Goal: Task Accomplishment & Management: Complete application form

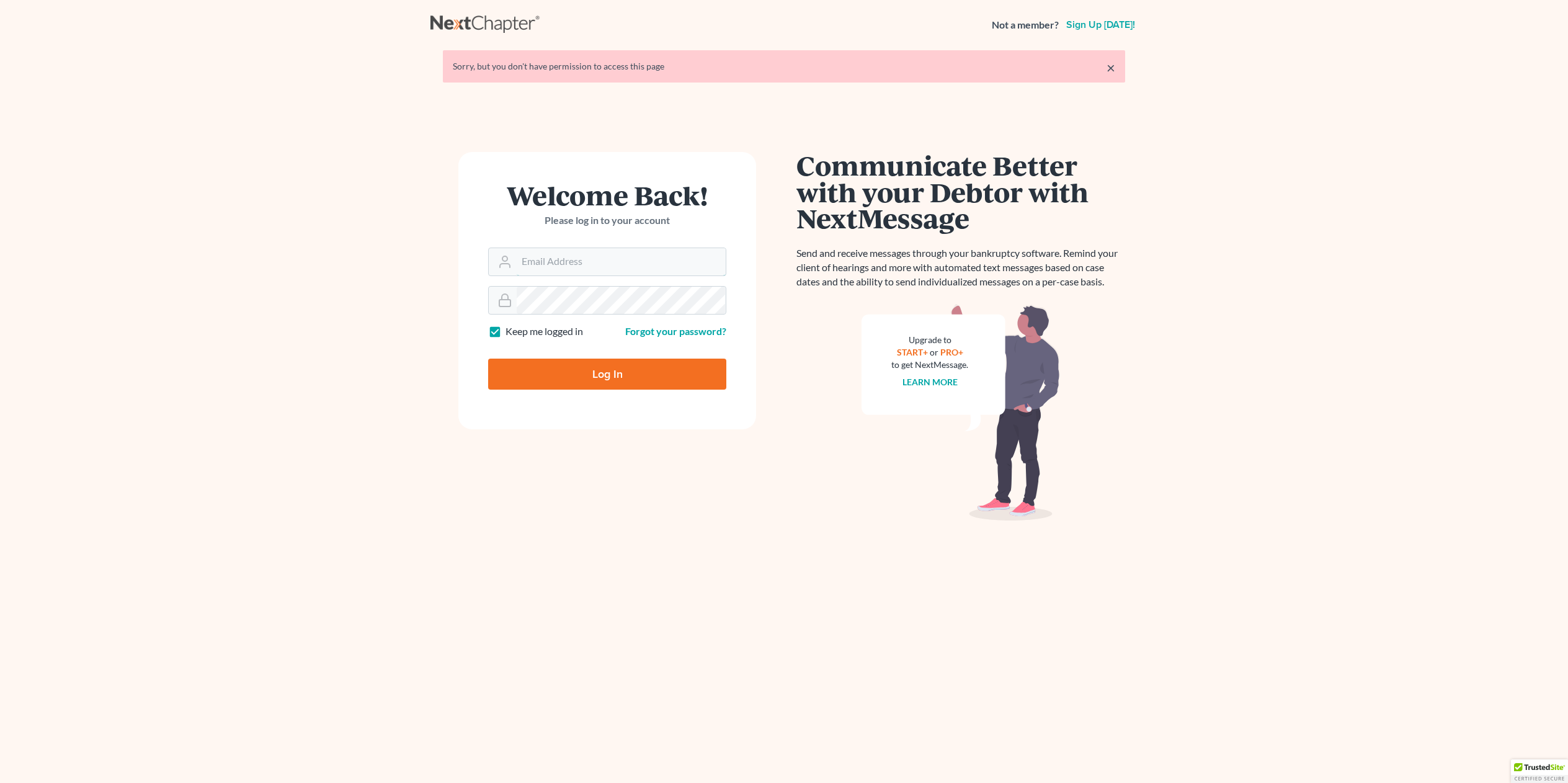
type input "[EMAIL_ADDRESS][DOMAIN_NAME]"
click at [589, 373] on input "Log In" at bounding box center [607, 374] width 239 height 31
type input "Thinking..."
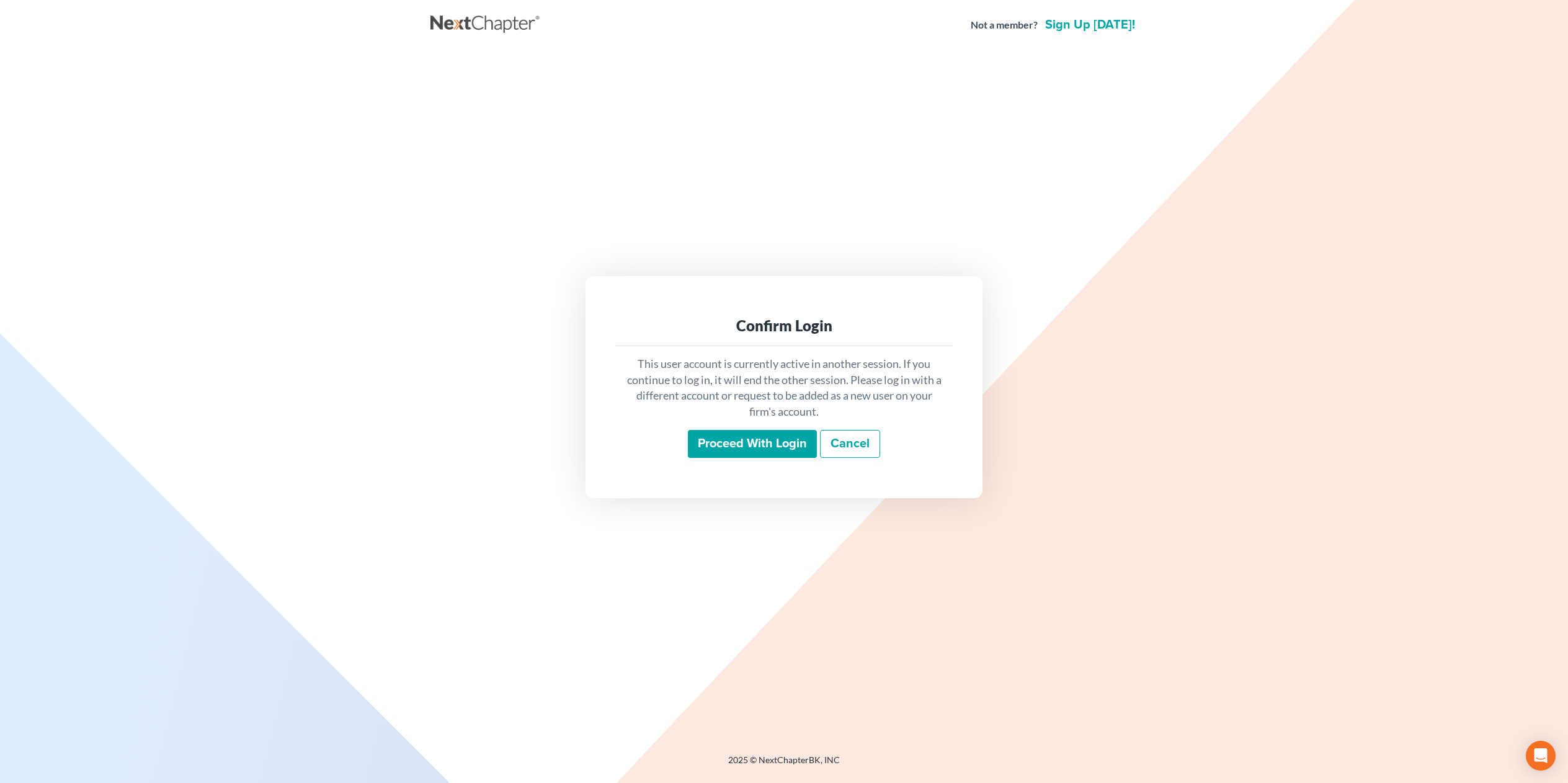
click at [765, 444] on input "Proceed with login" at bounding box center [752, 444] width 129 height 28
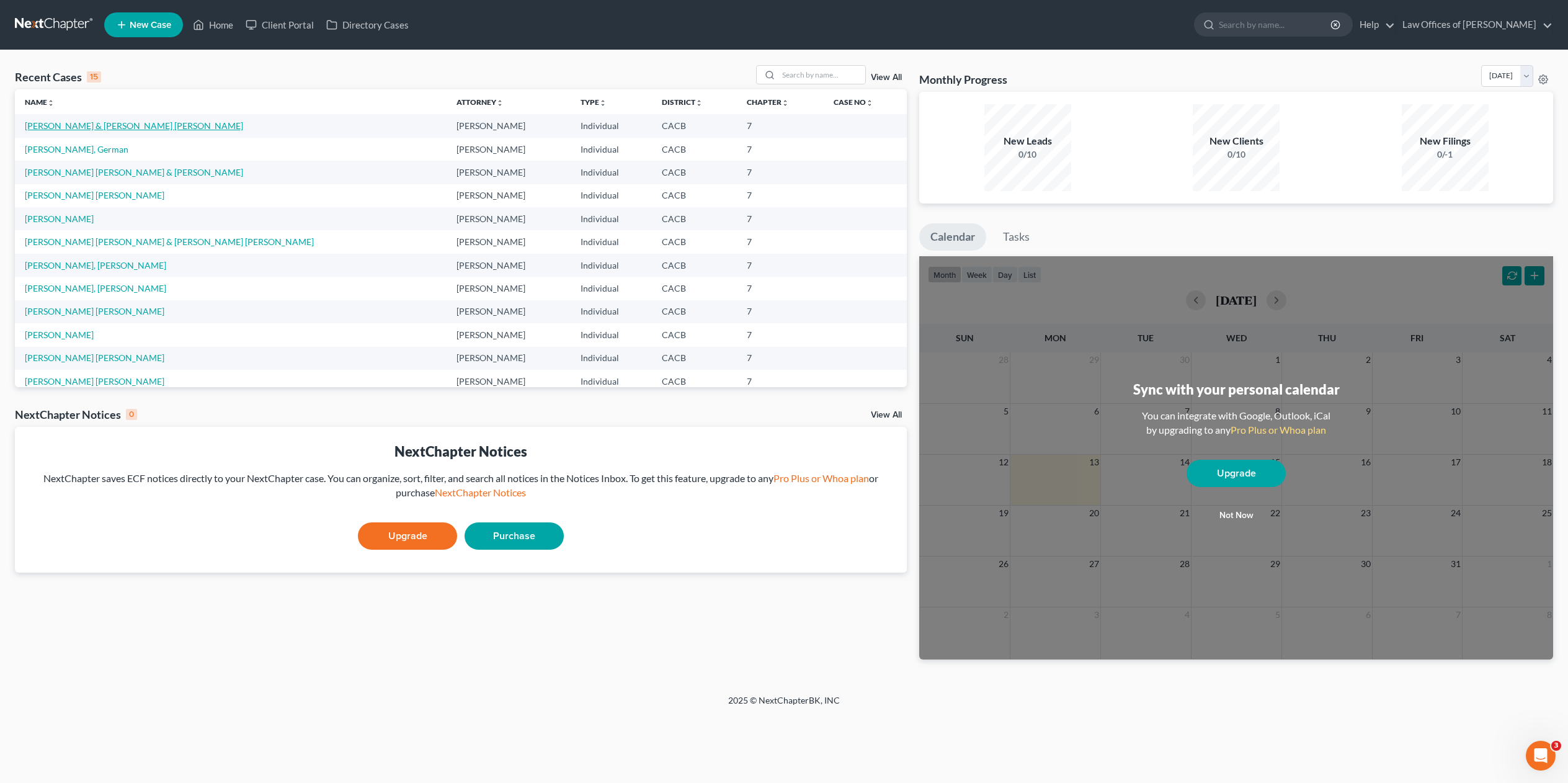
click at [105, 125] on link "[PERSON_NAME] & [PERSON_NAME] [PERSON_NAME]" at bounding box center [134, 125] width 219 height 10
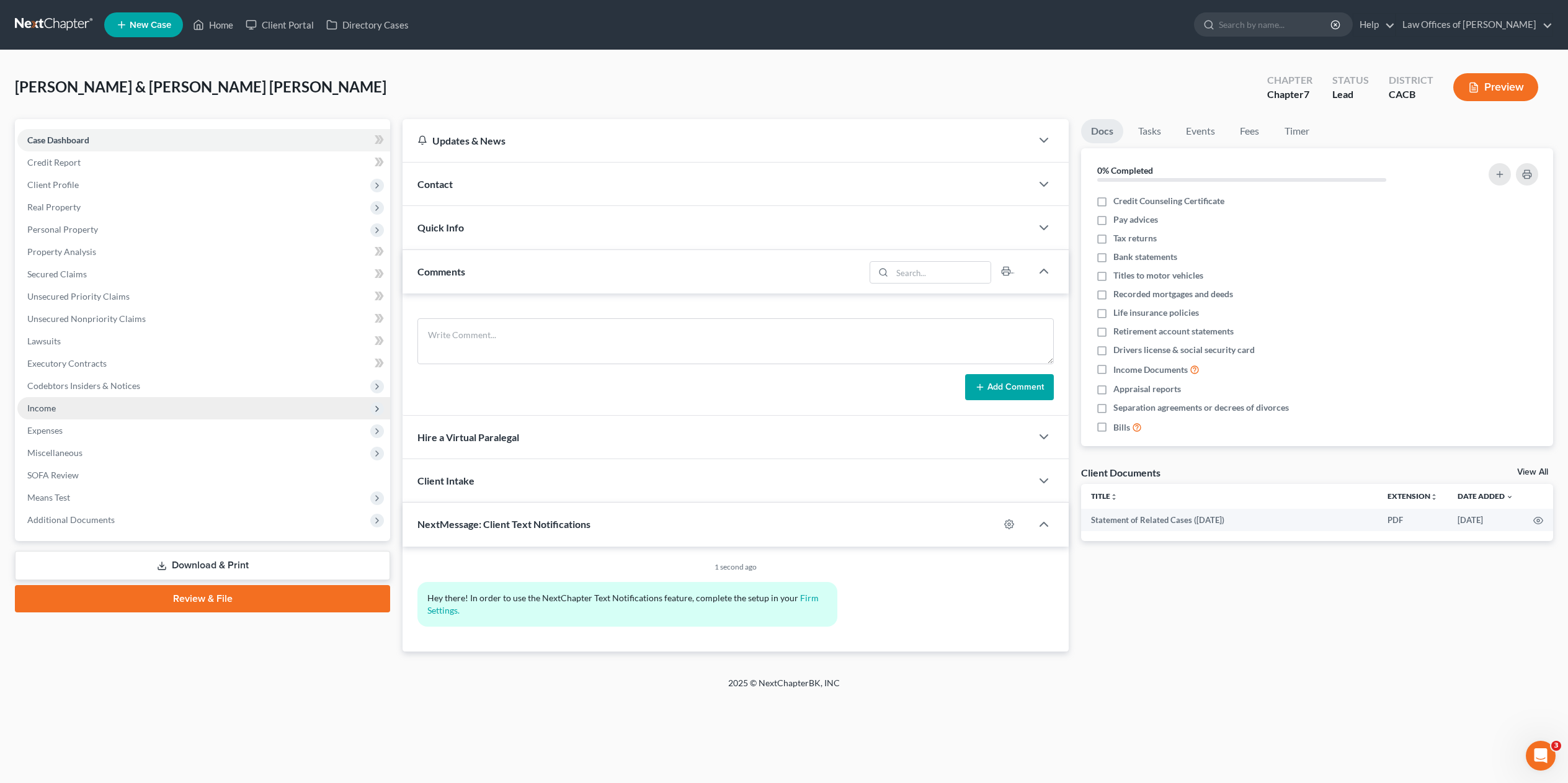
click at [52, 403] on span "Income" at bounding box center [42, 407] width 28 height 10
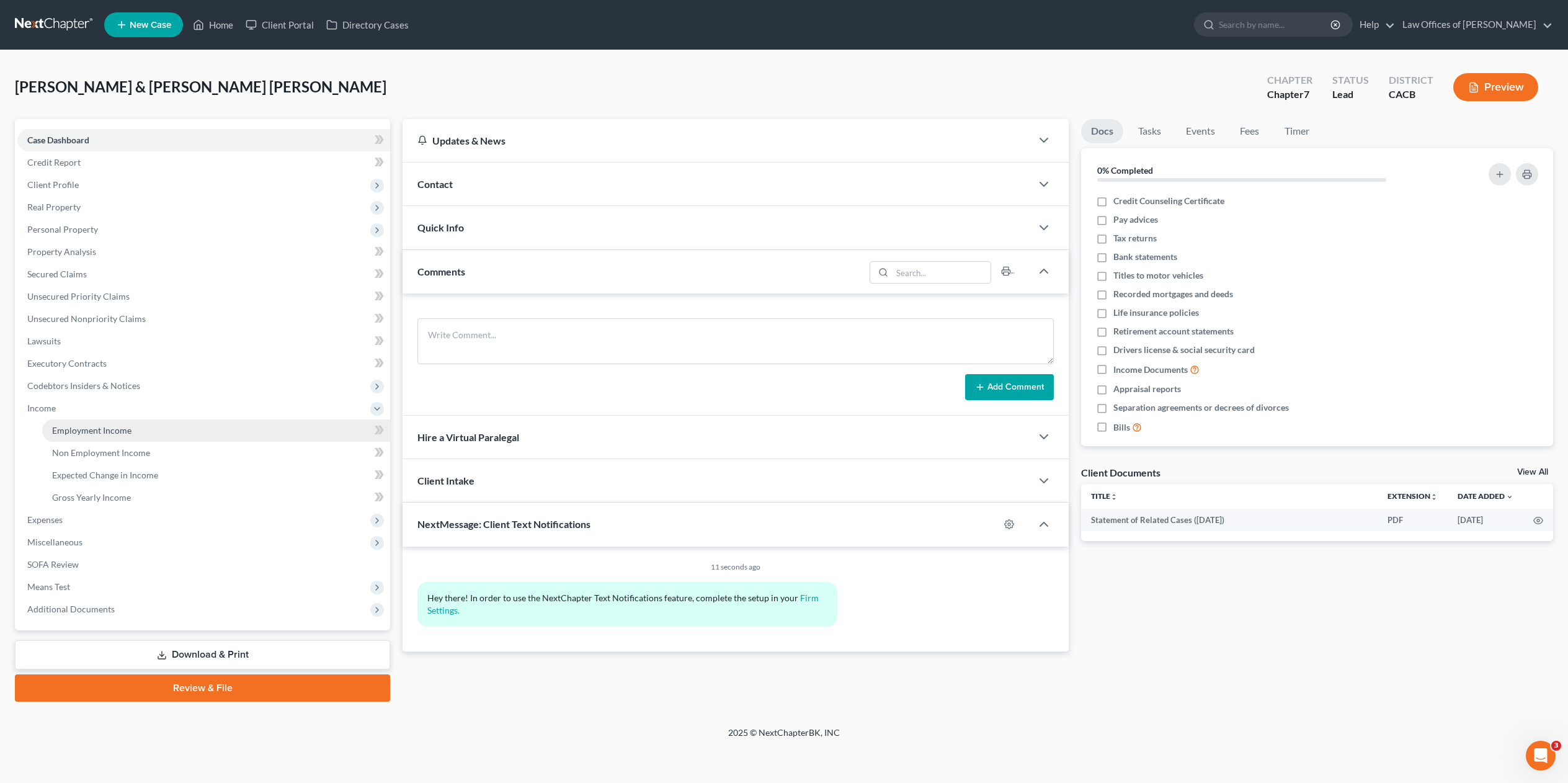
click at [105, 425] on span "Employment Income" at bounding box center [92, 430] width 80 height 10
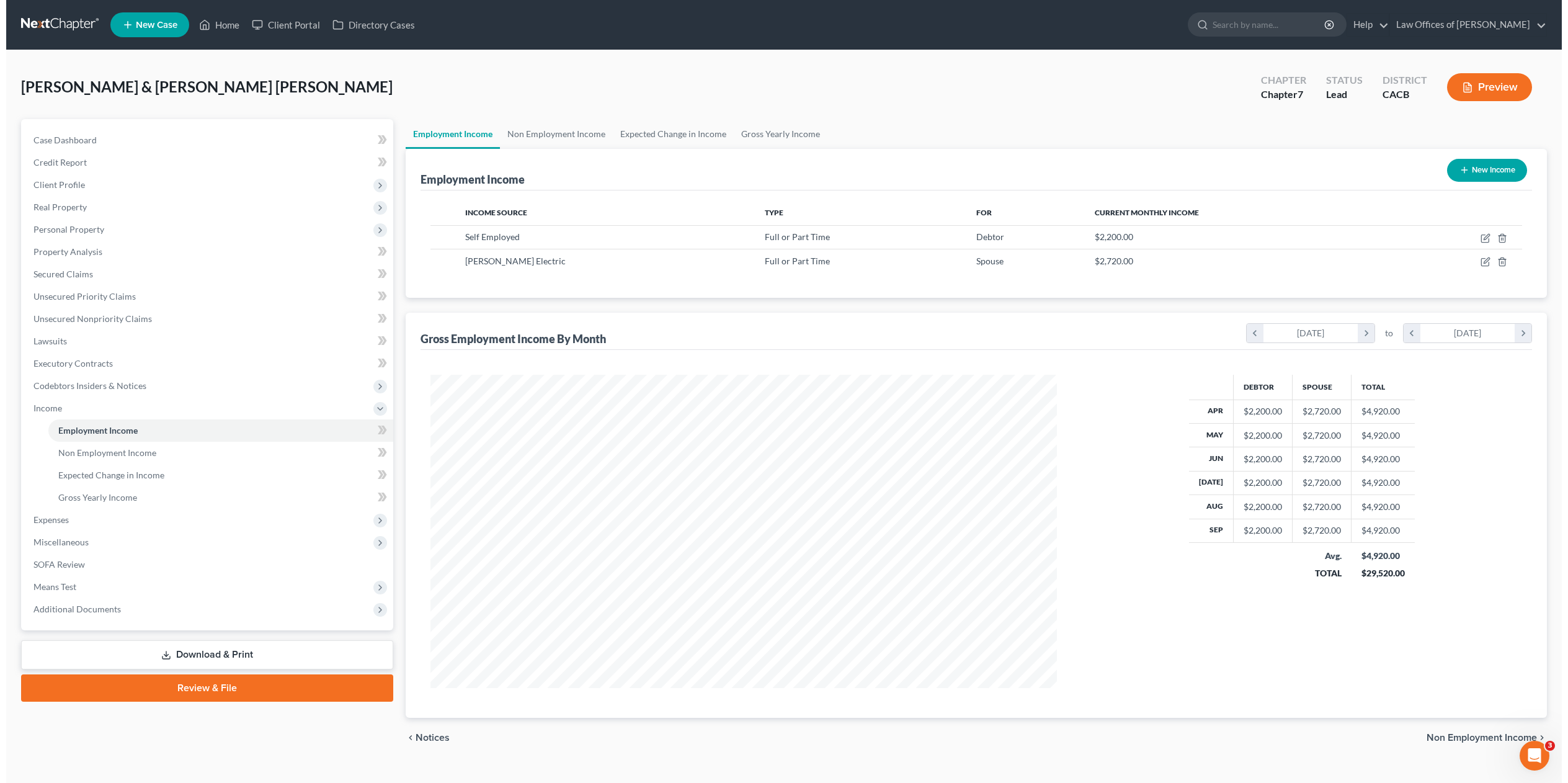
scroll to position [313, 650]
click at [1476, 261] on icon "button" at bounding box center [1479, 261] width 9 height 9
select select "0"
select select "4"
select select "0"
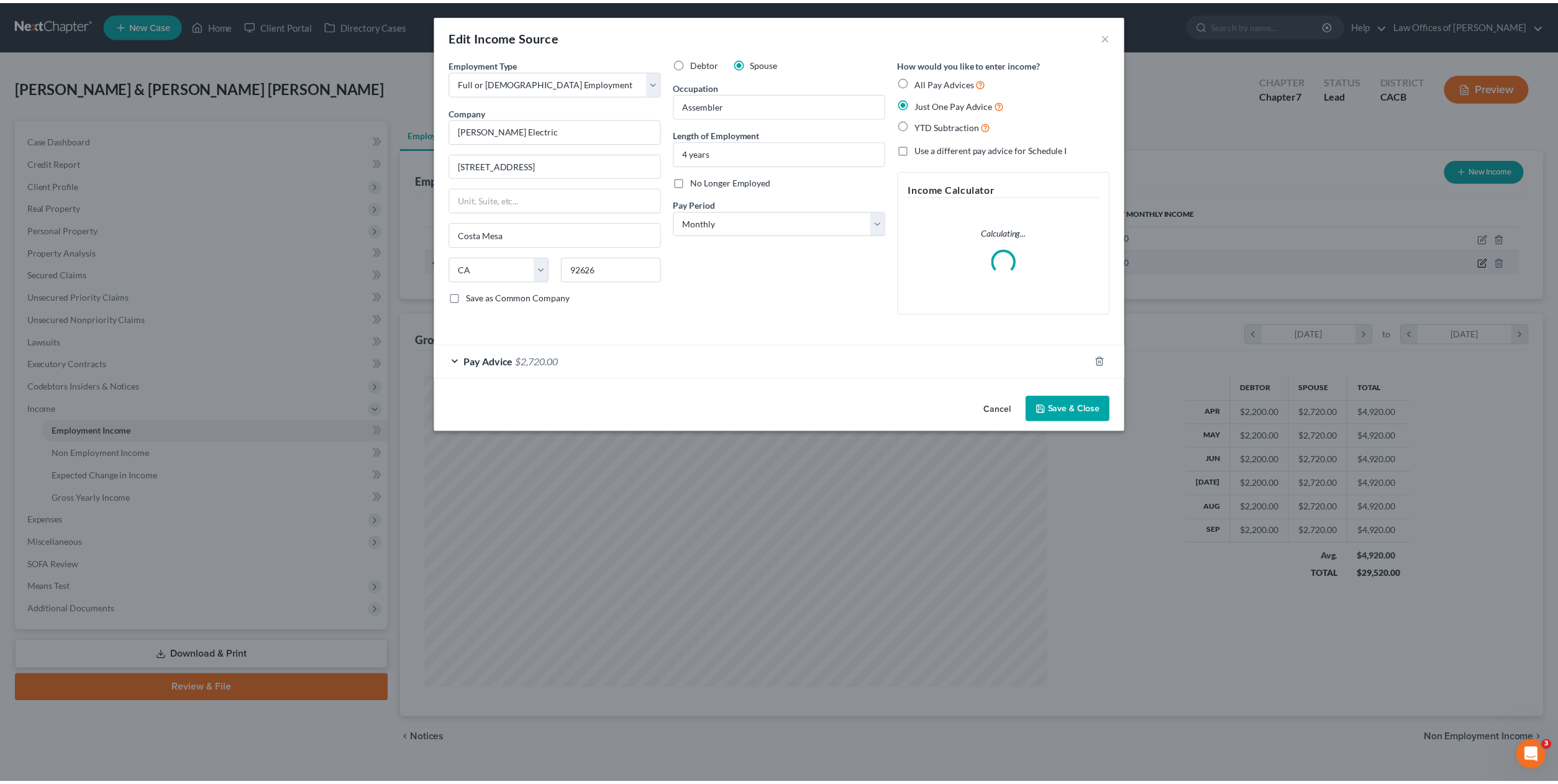
scroll to position [316, 657]
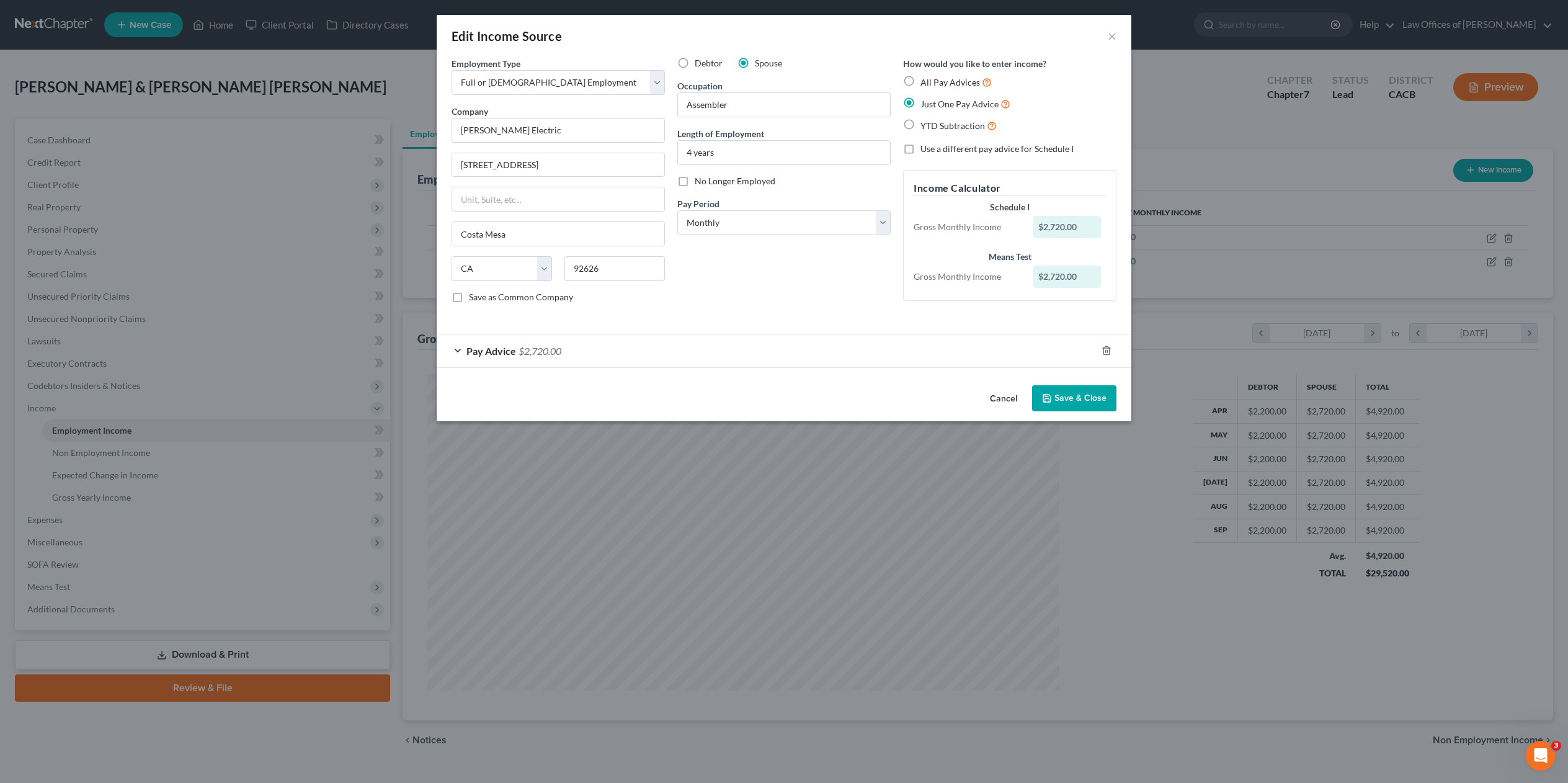
click at [456, 350] on div "Pay Advice $2,720.00" at bounding box center [766, 350] width 660 height 33
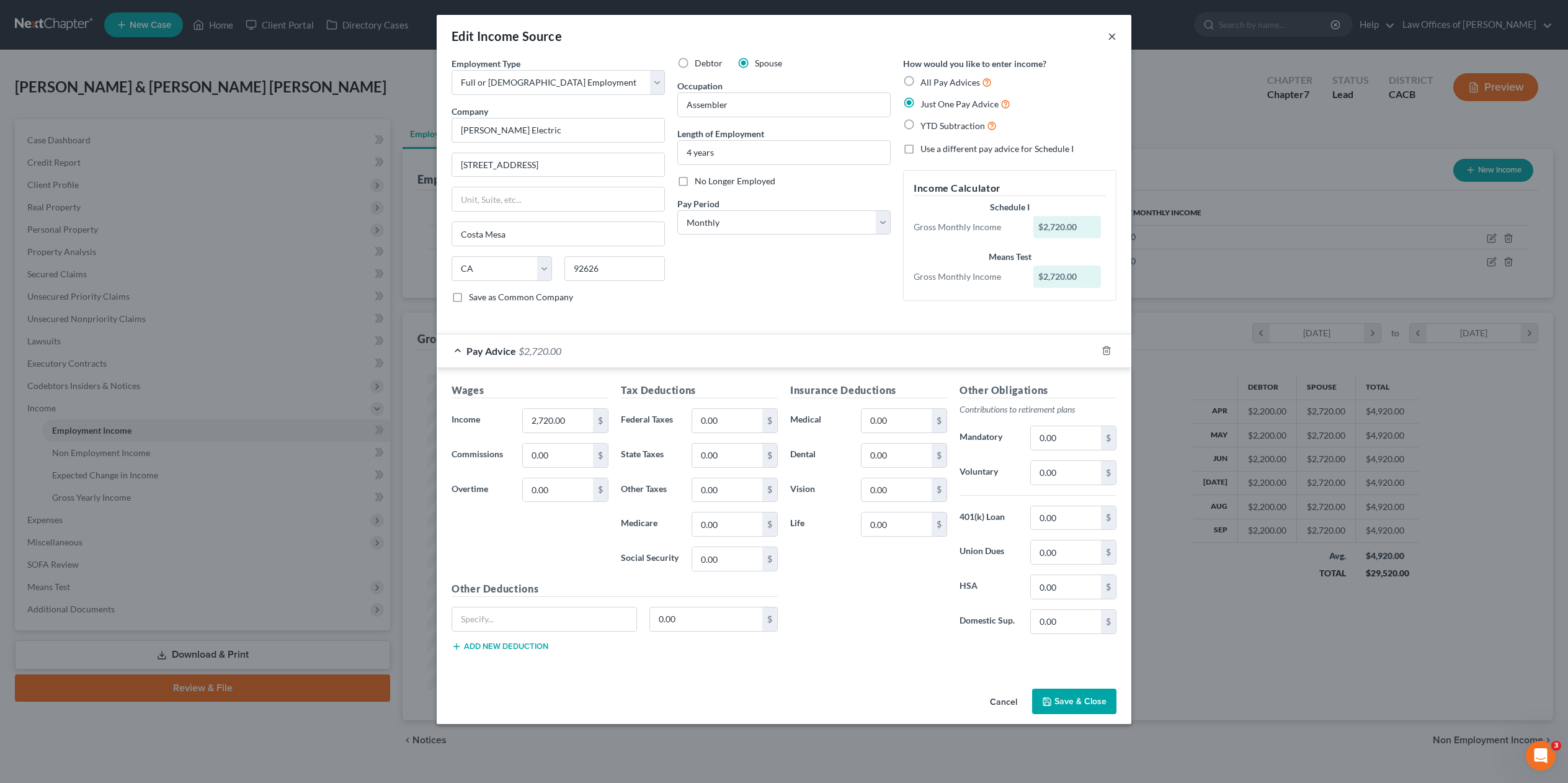
click at [1112, 33] on button "×" at bounding box center [1112, 36] width 9 height 15
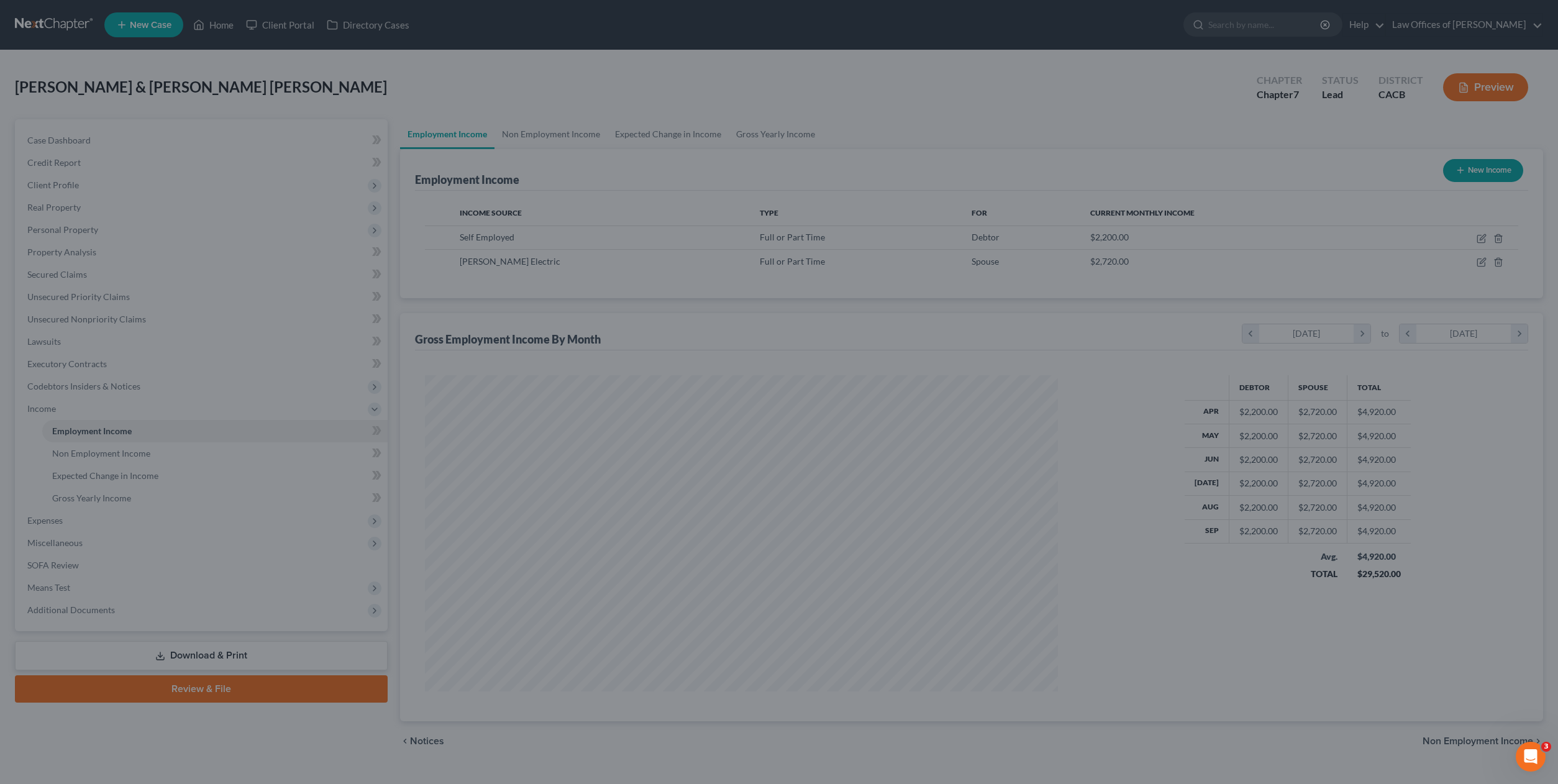
scroll to position [620589, 620421]
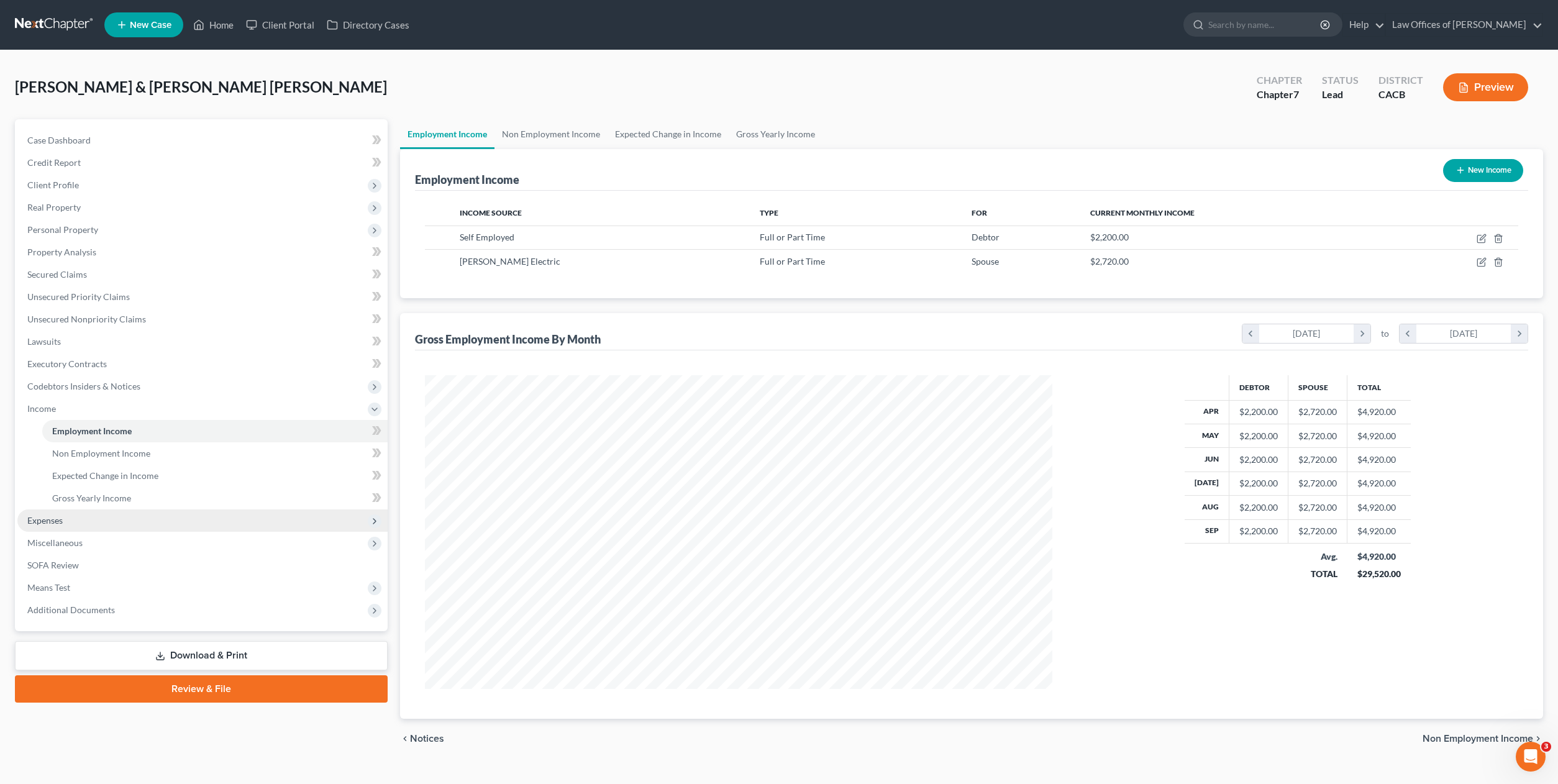
click at [52, 518] on span "Expenses" at bounding box center [45, 520] width 35 height 10
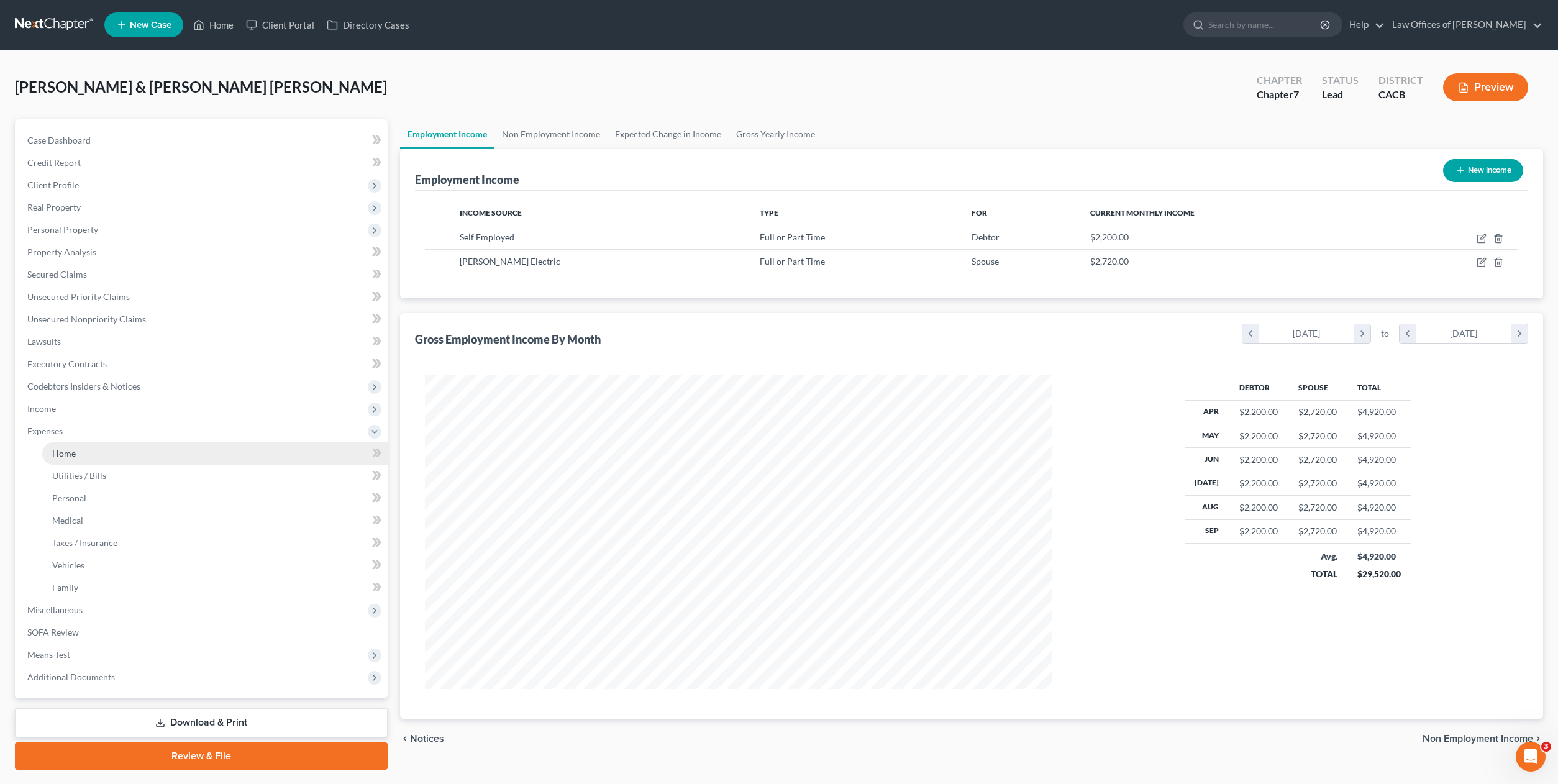
click at [65, 452] on span "Home" at bounding box center [64, 452] width 24 height 10
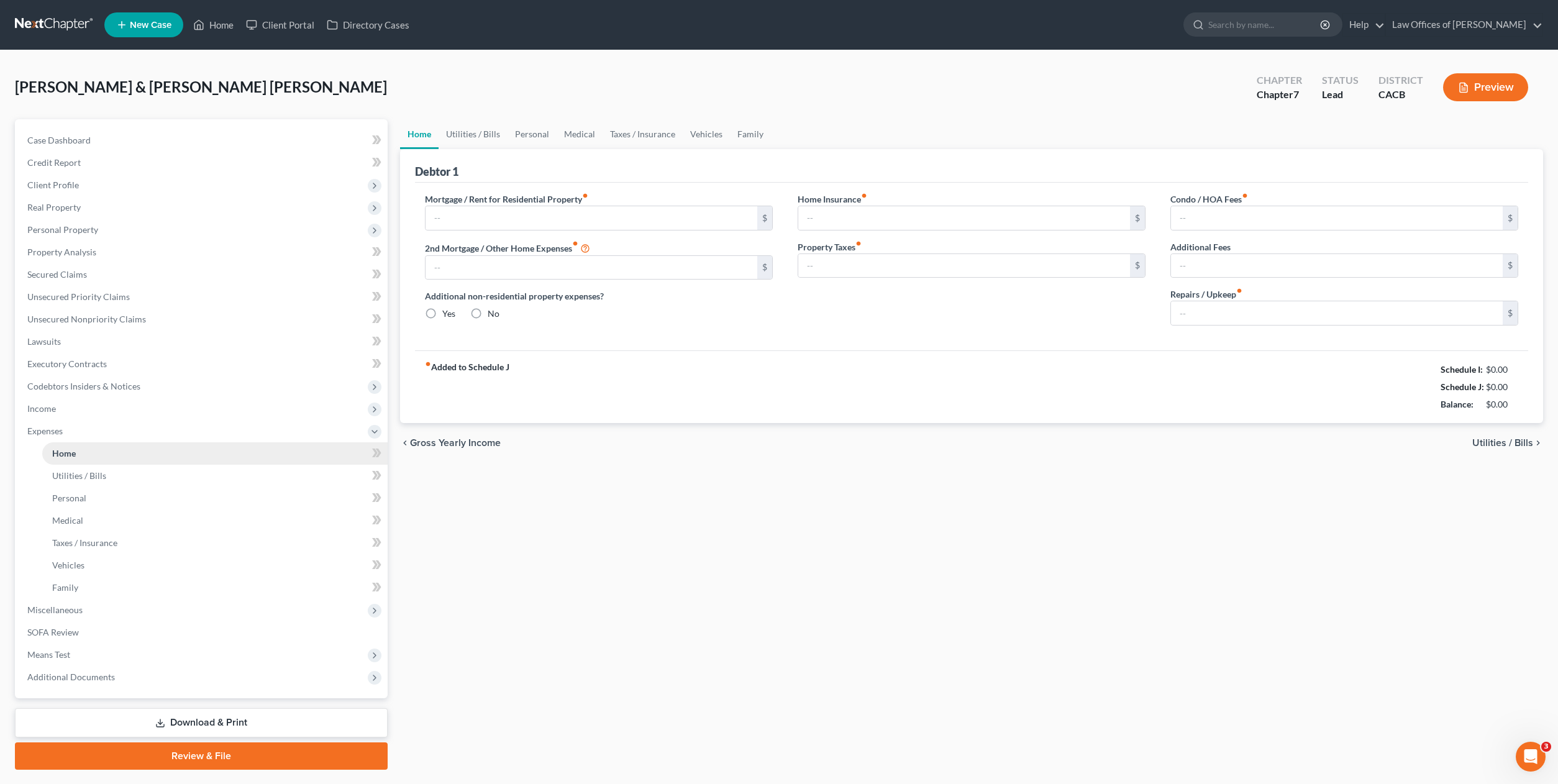
type input "2,830.00"
type input "0.00"
radio input "true"
type input "0.00"
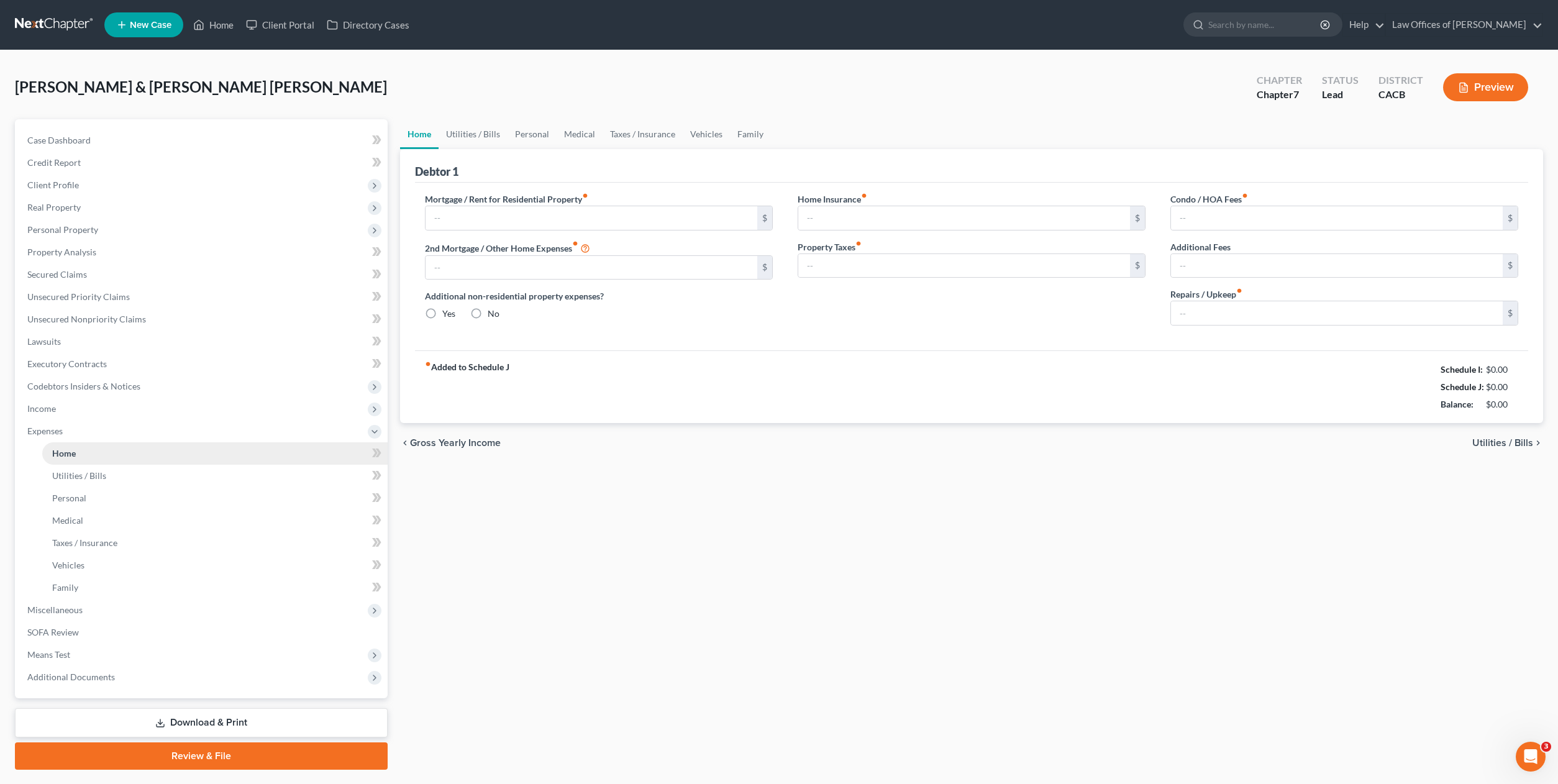
type input "0.00"
click at [73, 470] on span "Utilities / Bills" at bounding box center [79, 475] width 54 height 10
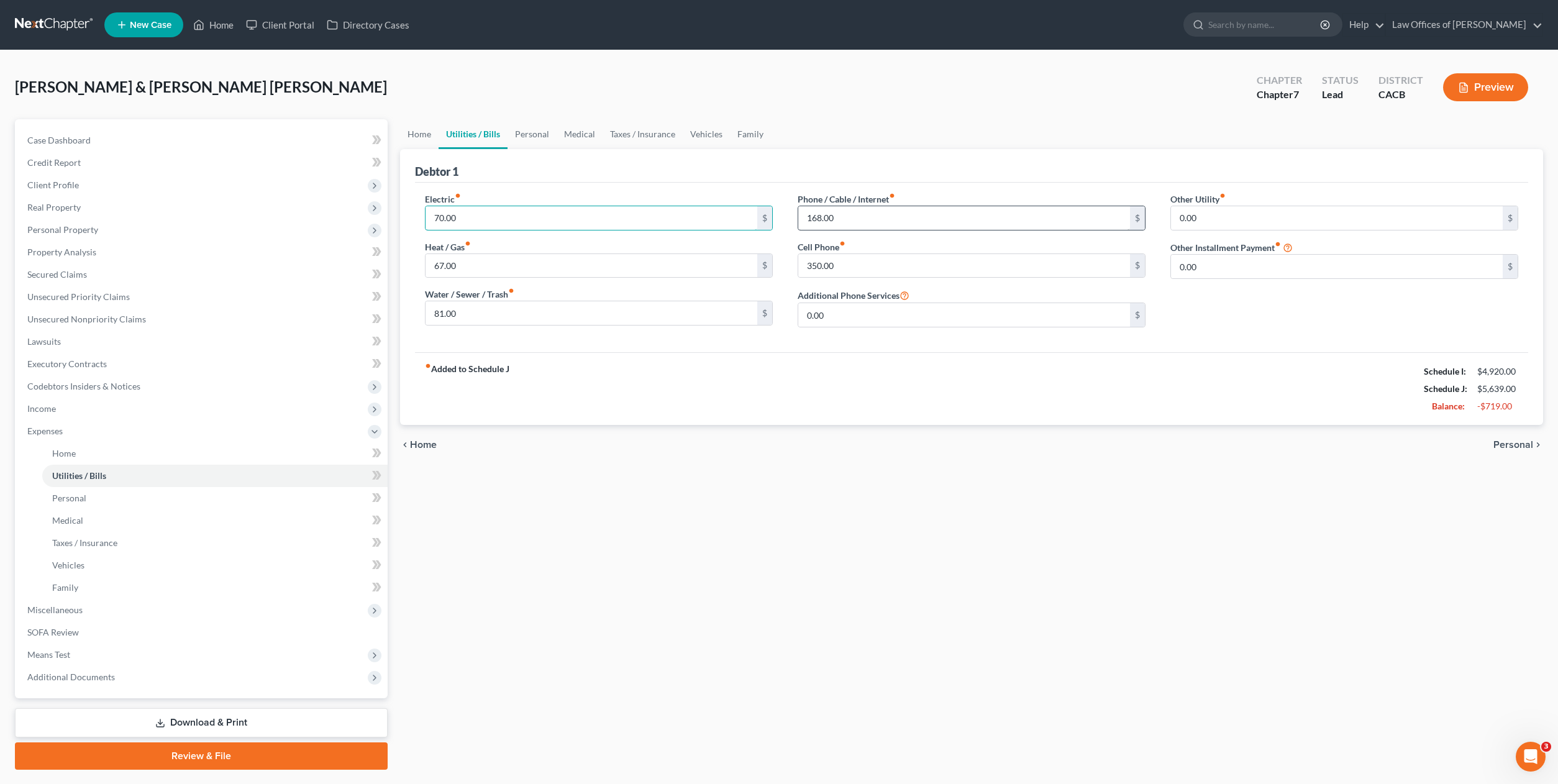
type input "70.00"
type input "60.00"
type input "0.00"
click at [67, 490] on link "Personal" at bounding box center [215, 498] width 345 height 23
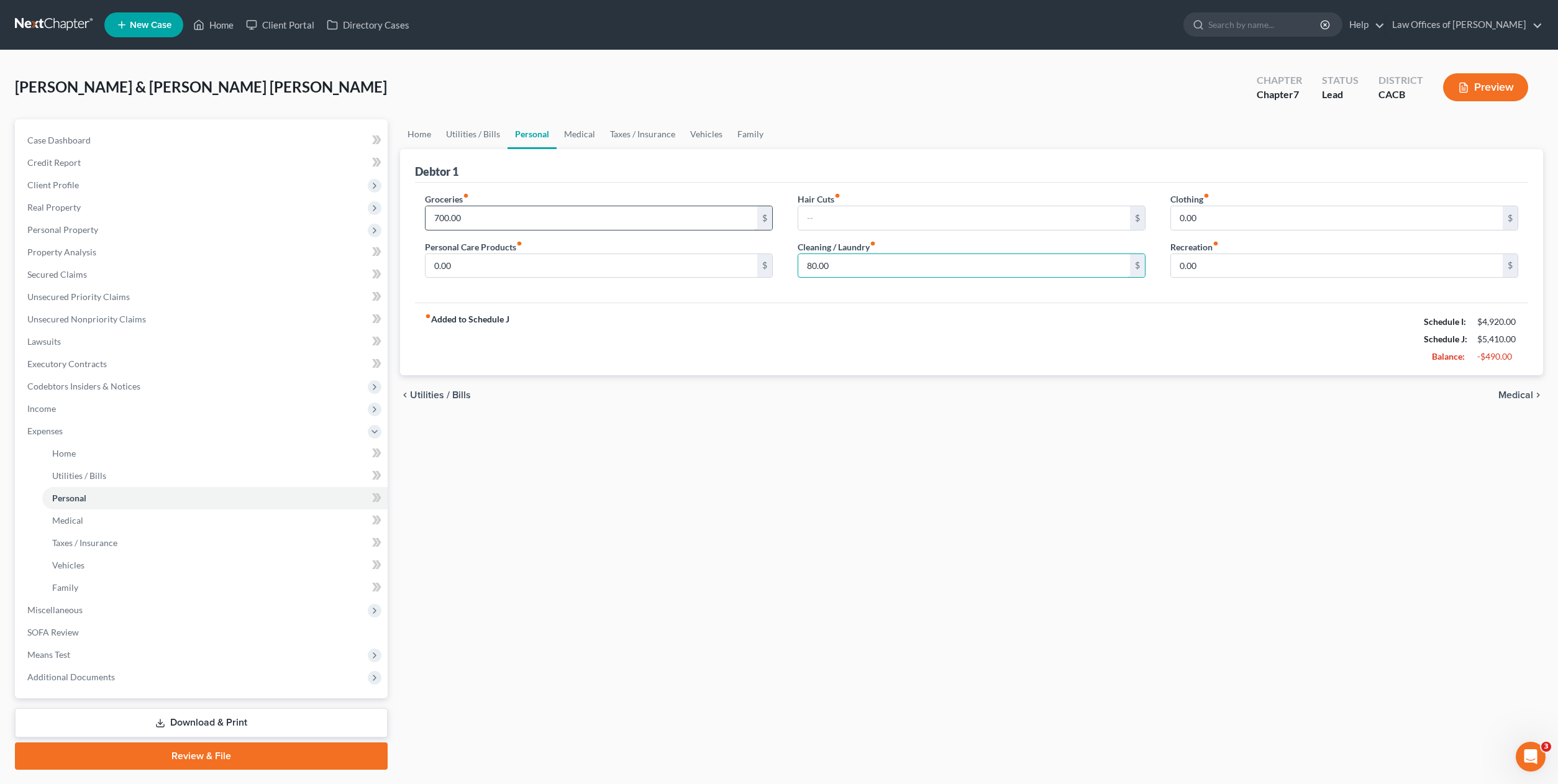
type input "80.00"
click at [467, 214] on input "700.00" at bounding box center [592, 217] width 332 height 24
type input "650.00"
click at [82, 518] on span "Medical" at bounding box center [67, 520] width 31 height 10
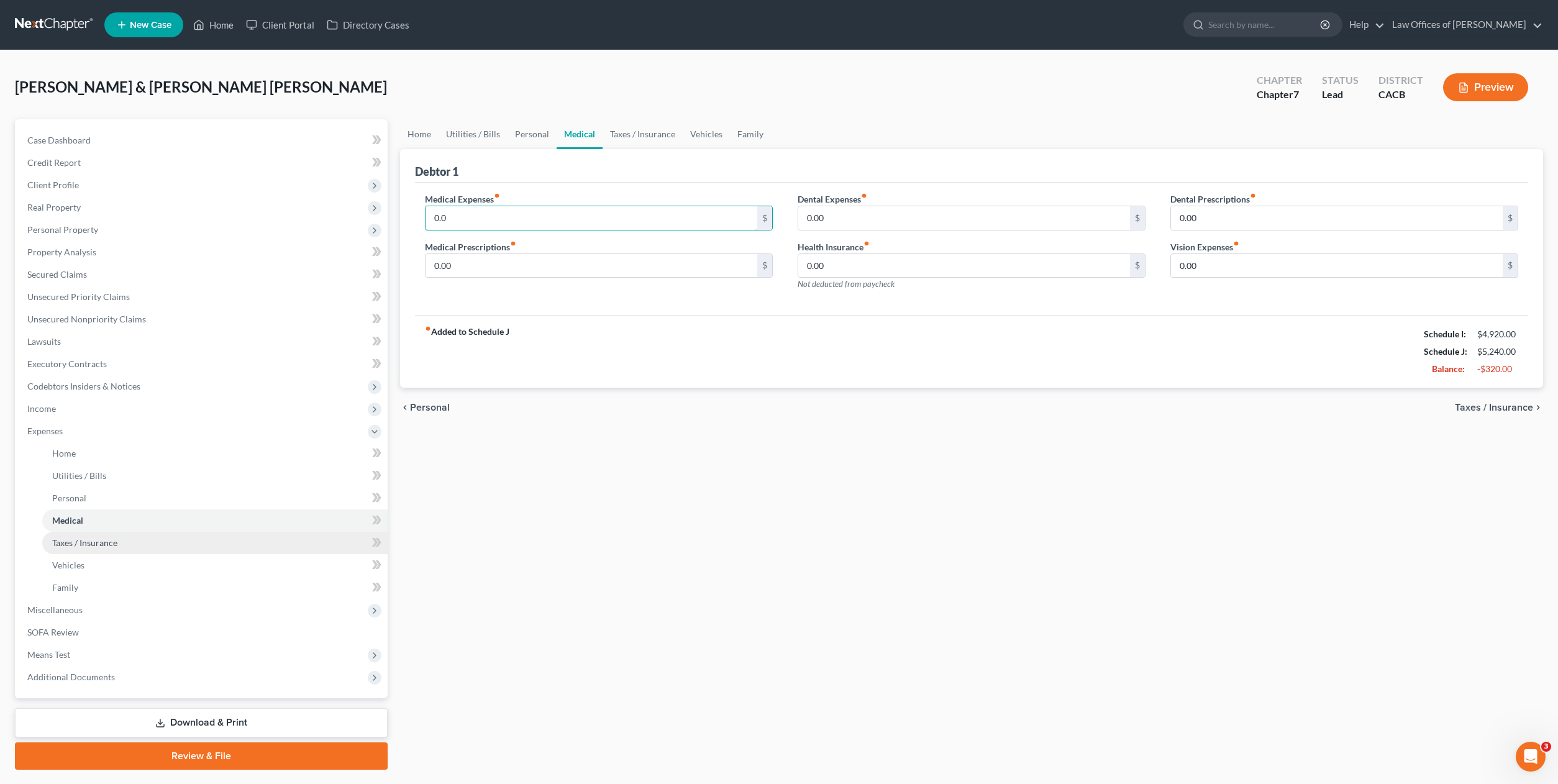
type input "0.0"
click at [80, 538] on span "Taxes / Insurance" at bounding box center [84, 542] width 65 height 10
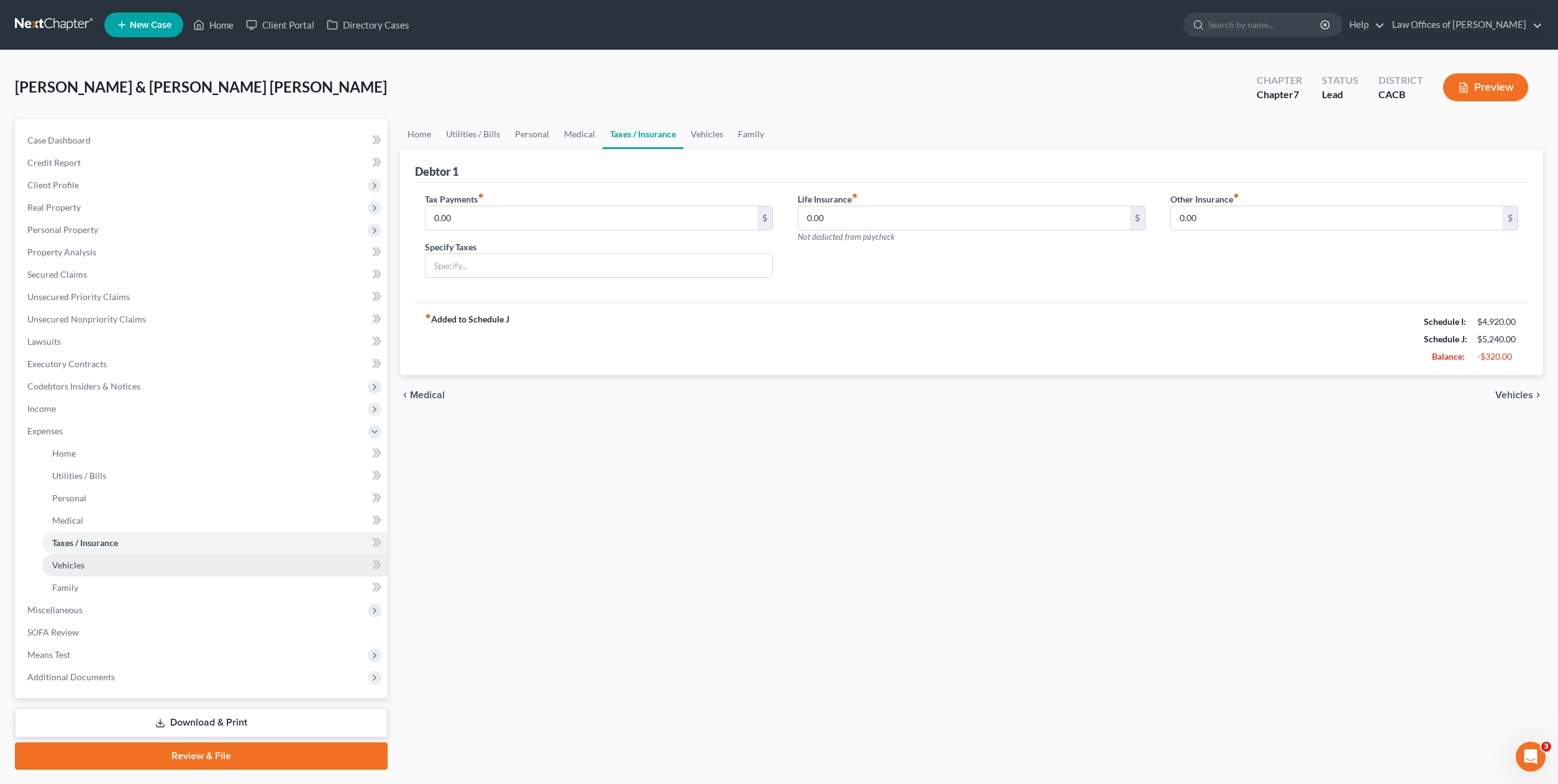
click at [69, 564] on span "Vehicles" at bounding box center [68, 564] width 32 height 10
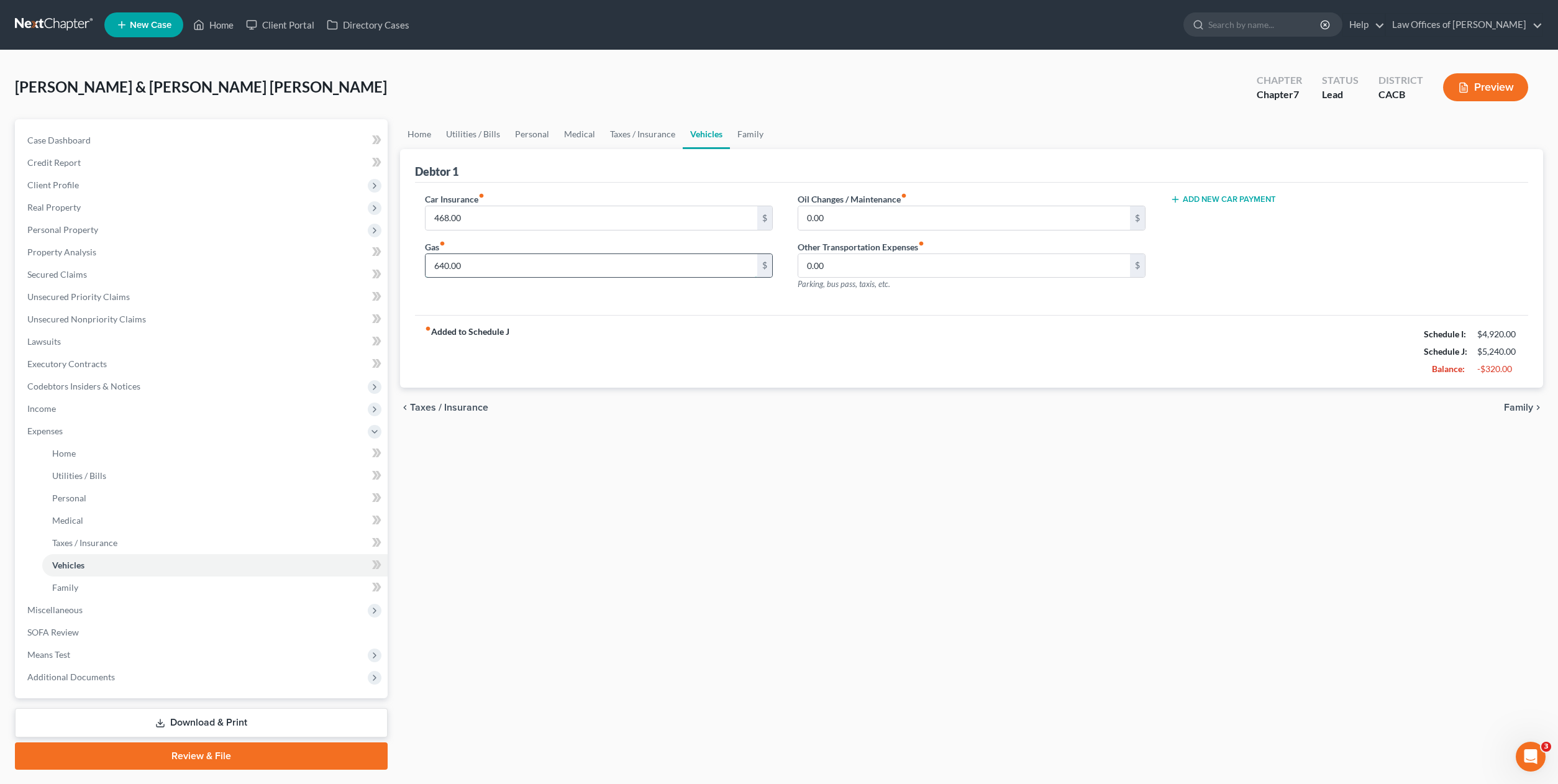
click at [496, 267] on input "640.00" at bounding box center [592, 265] width 332 height 24
type input "420.00"
click at [73, 584] on span "Family" at bounding box center [65, 587] width 27 height 10
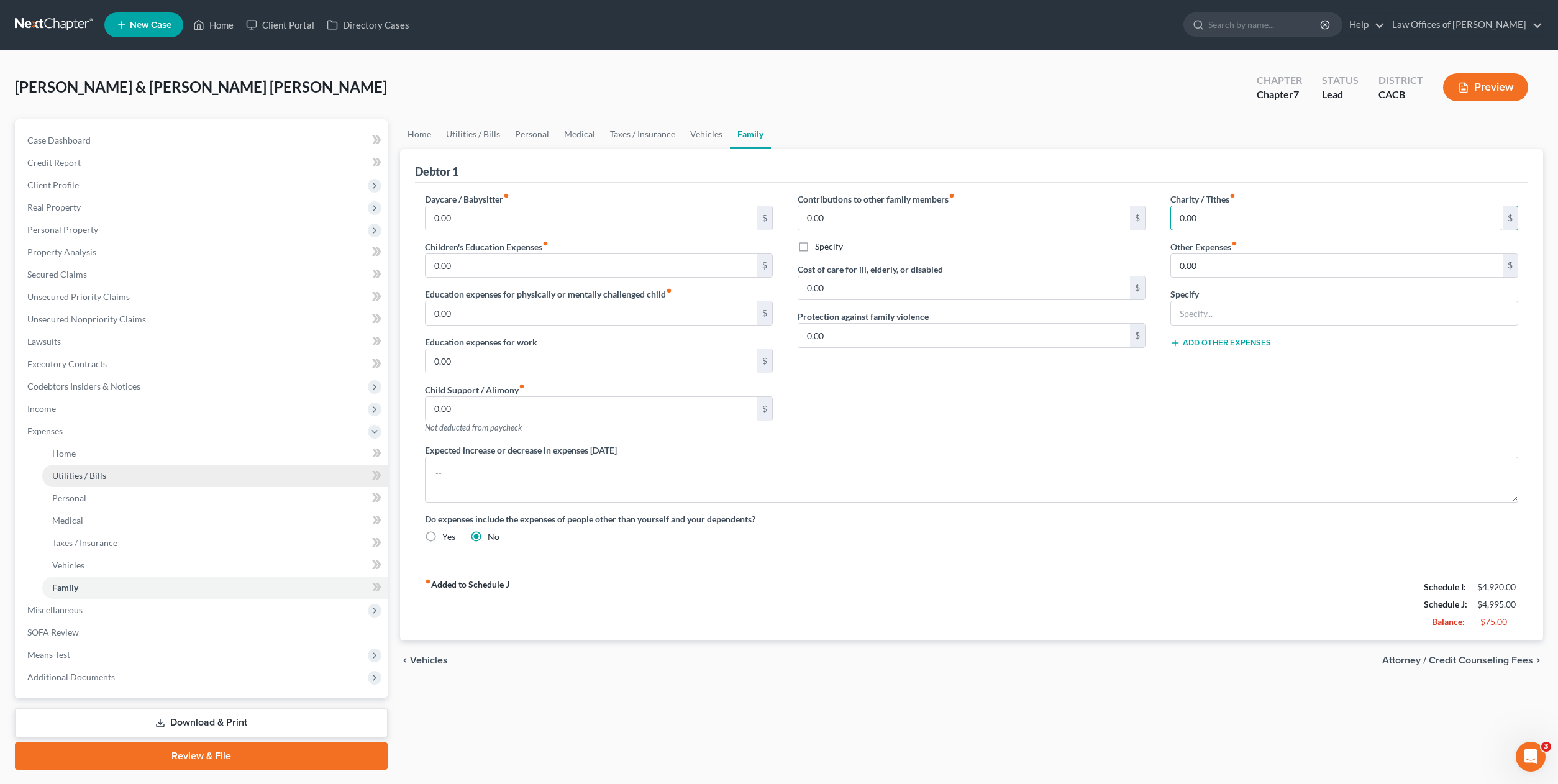
type input "0.00"
click at [67, 473] on span "Utilities / Bills" at bounding box center [79, 475] width 54 height 10
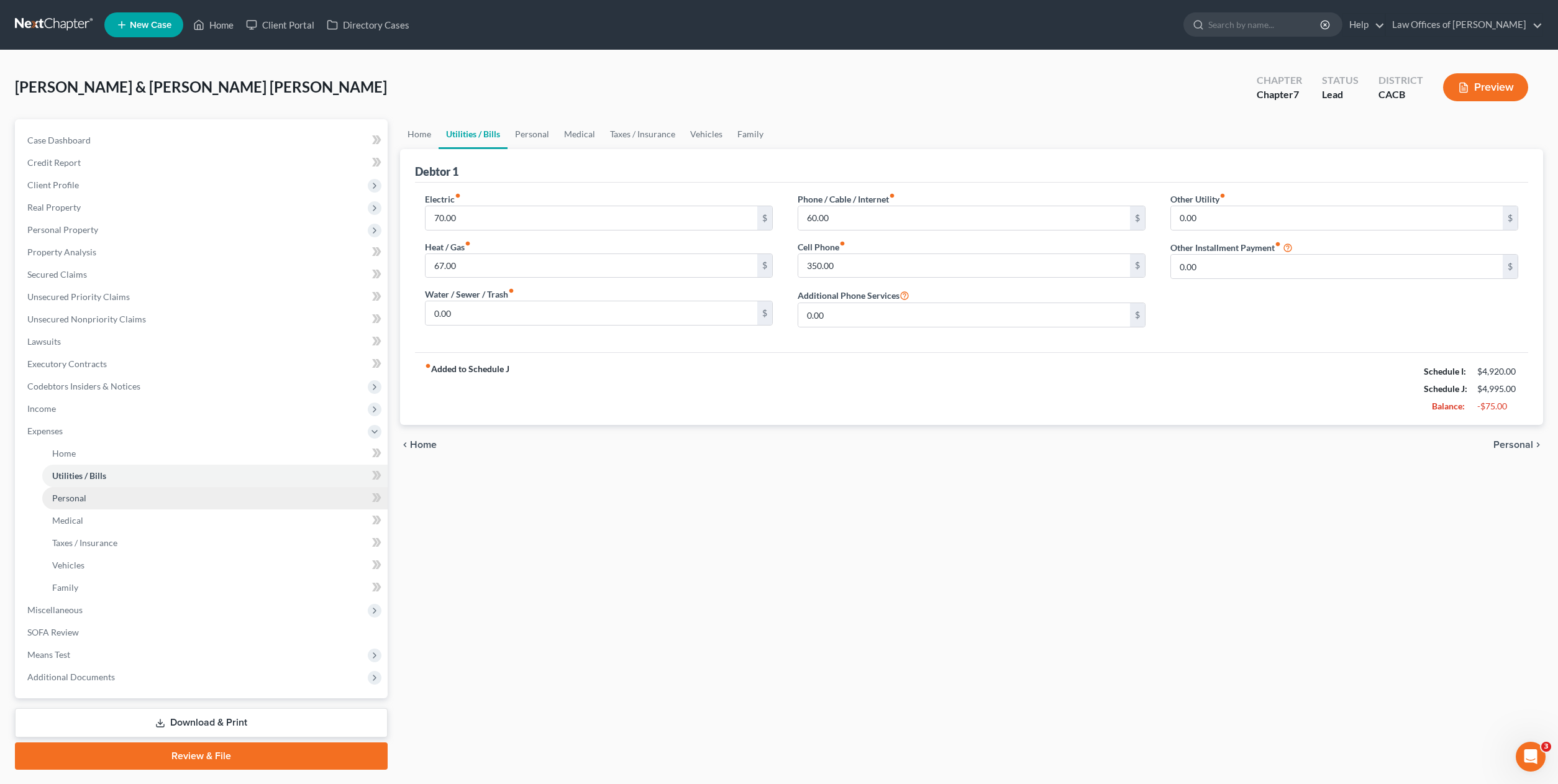
click at [73, 500] on span "Personal" at bounding box center [69, 497] width 34 height 10
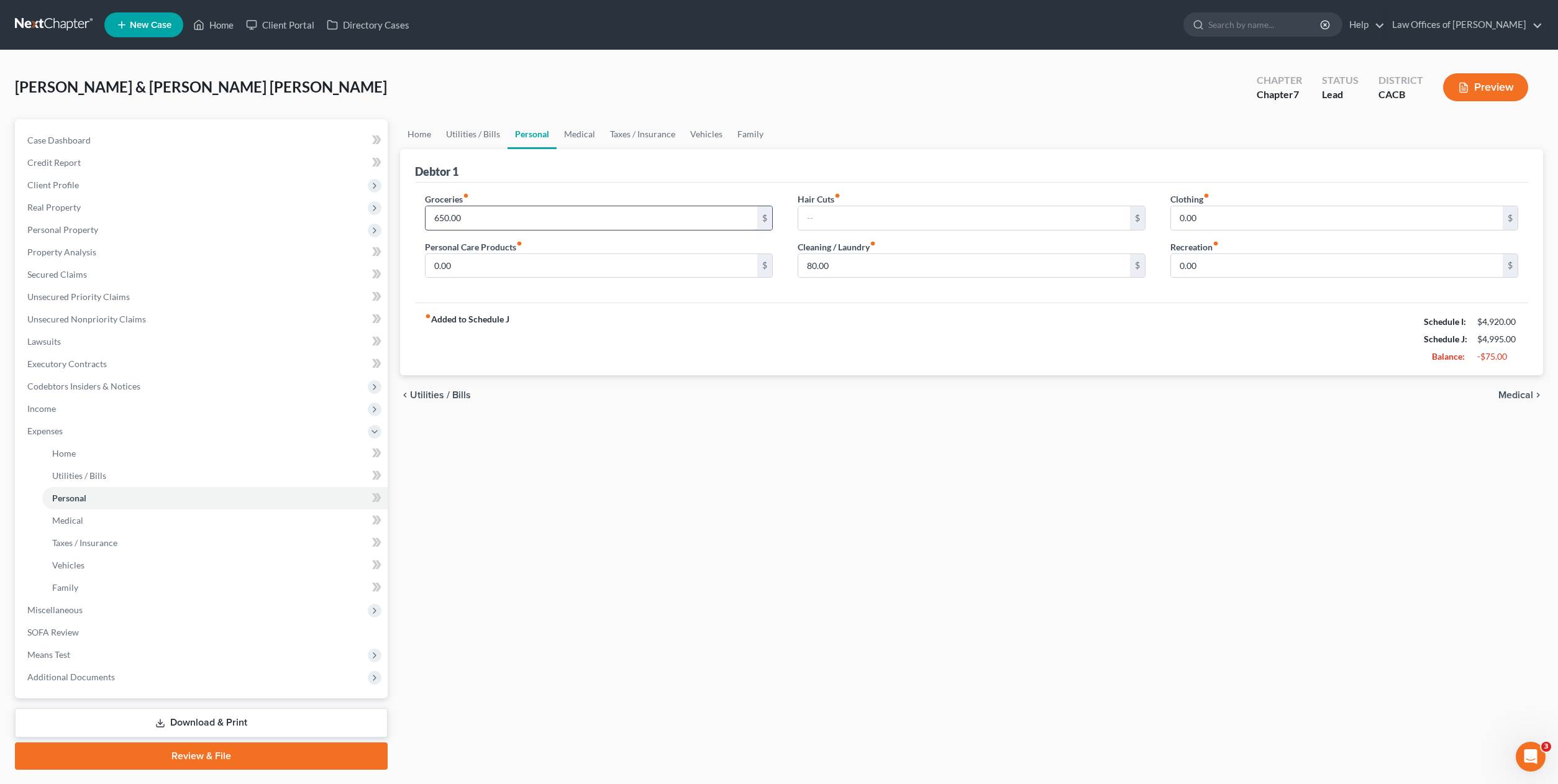
click at [478, 217] on input "650.00" at bounding box center [592, 217] width 332 height 24
type input "700.00"
click at [72, 515] on span "Medical" at bounding box center [67, 520] width 31 height 10
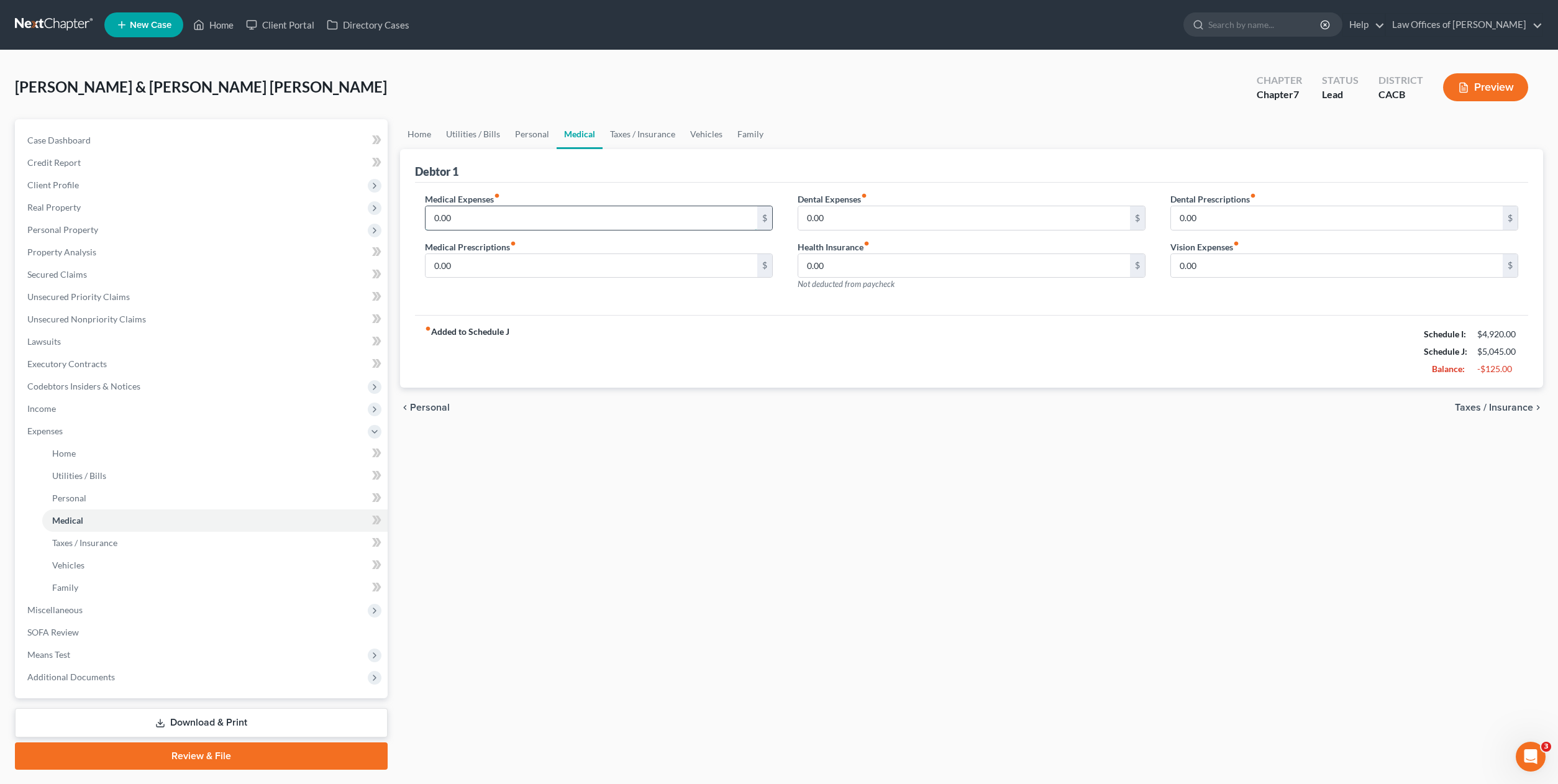
click at [490, 210] on input "0.00" at bounding box center [592, 217] width 332 height 24
type input "40.00"
